Goal: Transaction & Acquisition: Purchase product/service

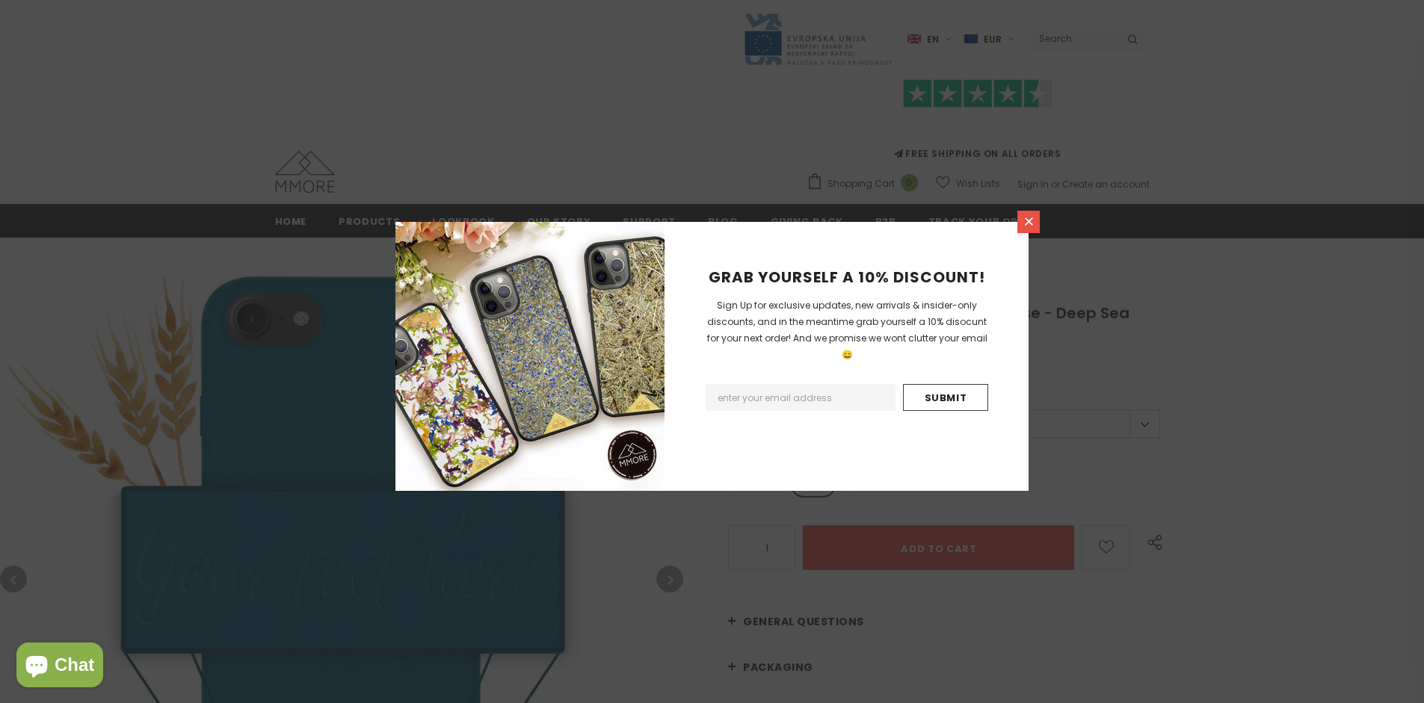
click at [1029, 221] on icon at bounding box center [1029, 222] width 8 height 8
